Goal: Task Accomplishment & Management: Use online tool/utility

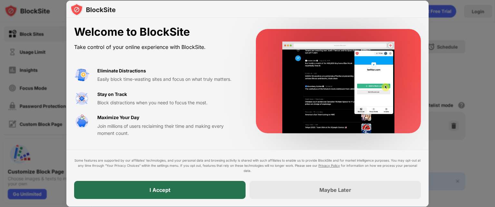
click at [210, 187] on div "I Accept" at bounding box center [159, 190] width 171 height 18
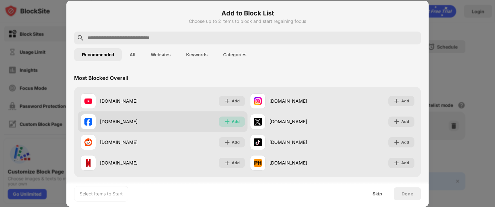
click at [234, 122] on div "Add" at bounding box center [236, 122] width 8 height 6
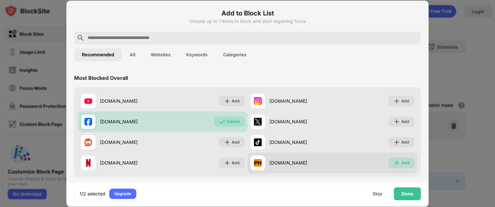
click at [394, 163] on img at bounding box center [396, 163] width 6 height 6
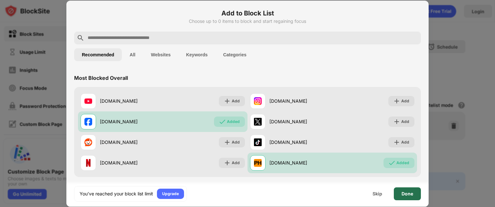
click at [409, 192] on div "Done" at bounding box center [407, 193] width 12 height 5
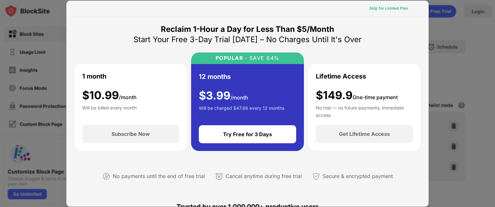
click at [383, 10] on div "Skip for Limited Plan" at bounding box center [388, 8] width 39 height 6
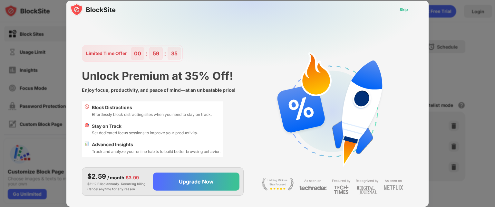
click at [406, 13] on div "Skip" at bounding box center [403, 10] width 19 height 10
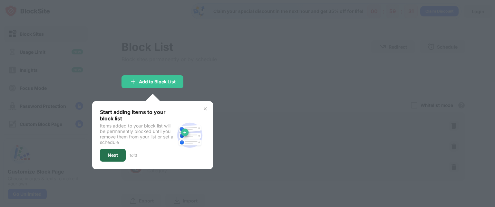
click at [109, 154] on div "Next" at bounding box center [113, 155] width 10 height 5
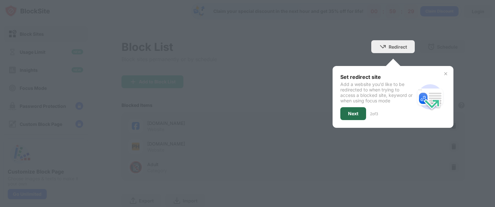
click at [348, 112] on div "Next" at bounding box center [353, 113] width 10 height 5
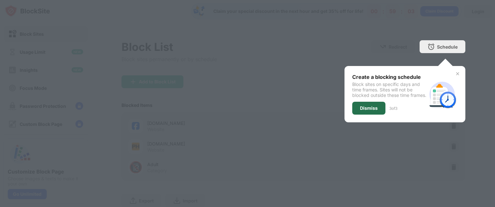
click at [372, 111] on div "Dismiss" at bounding box center [369, 108] width 18 height 5
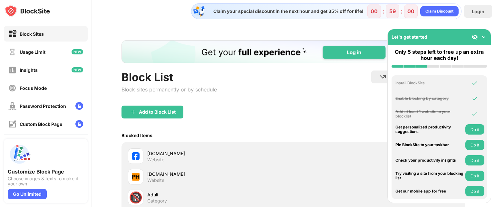
click at [475, 144] on button "Do it" at bounding box center [474, 145] width 19 height 10
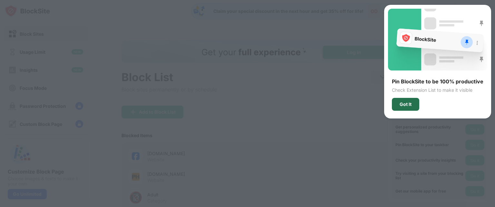
click at [411, 102] on div "Got It" at bounding box center [405, 104] width 12 height 5
